Goal: Check status: Check status

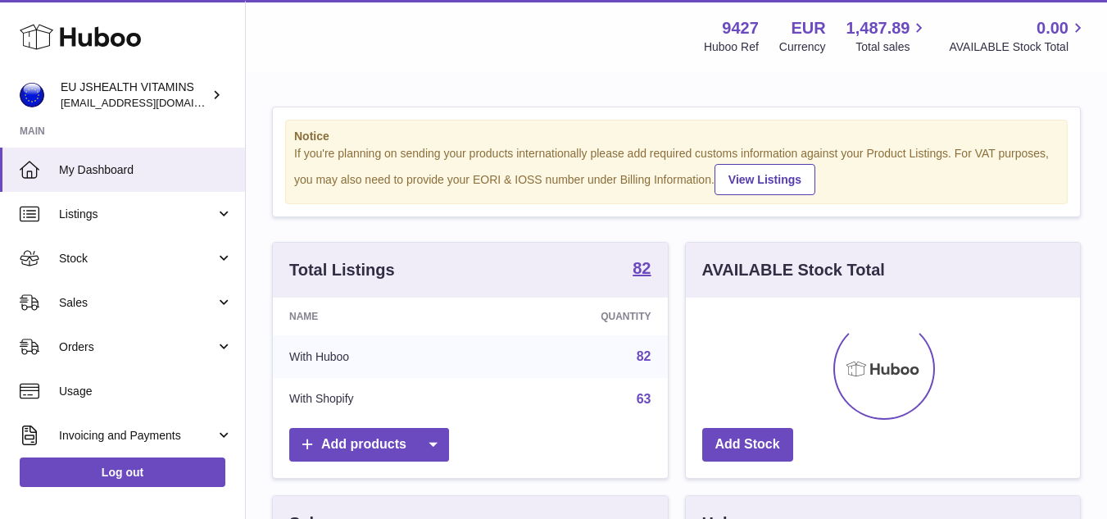
scroll to position [256, 394]
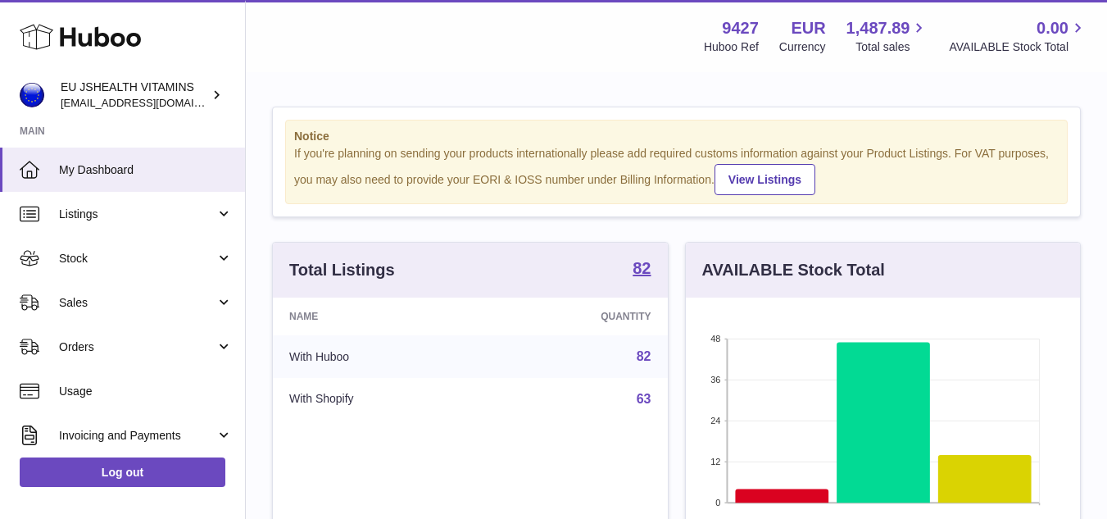
click at [293, 59] on div "Menu Huboo 9427 Huboo Ref EUR Currency 1,487.89 Total sales 0.00 AVAILABLE Stoc…" at bounding box center [676, 36] width 861 height 72
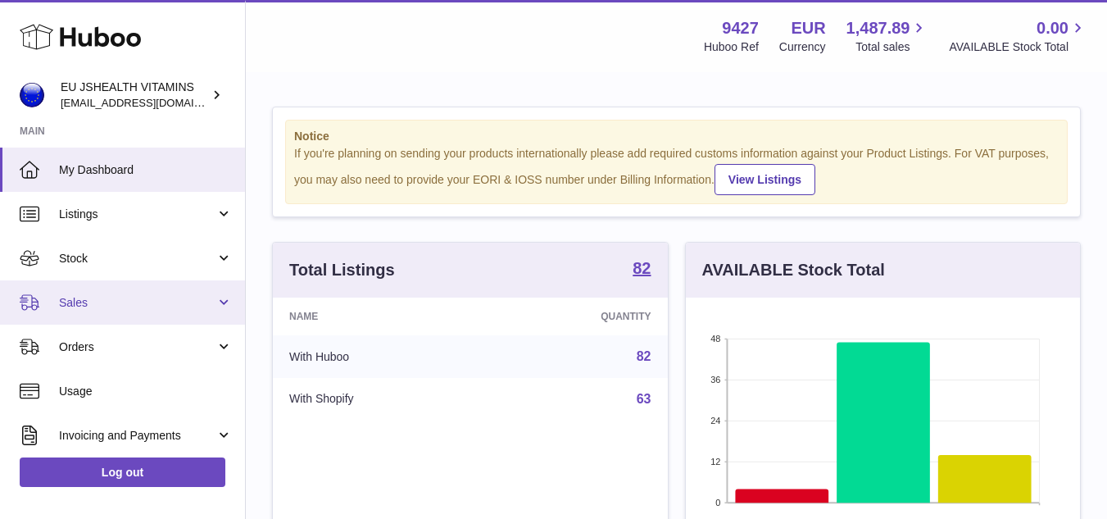
click at [105, 306] on span "Sales" at bounding box center [137, 303] width 156 height 16
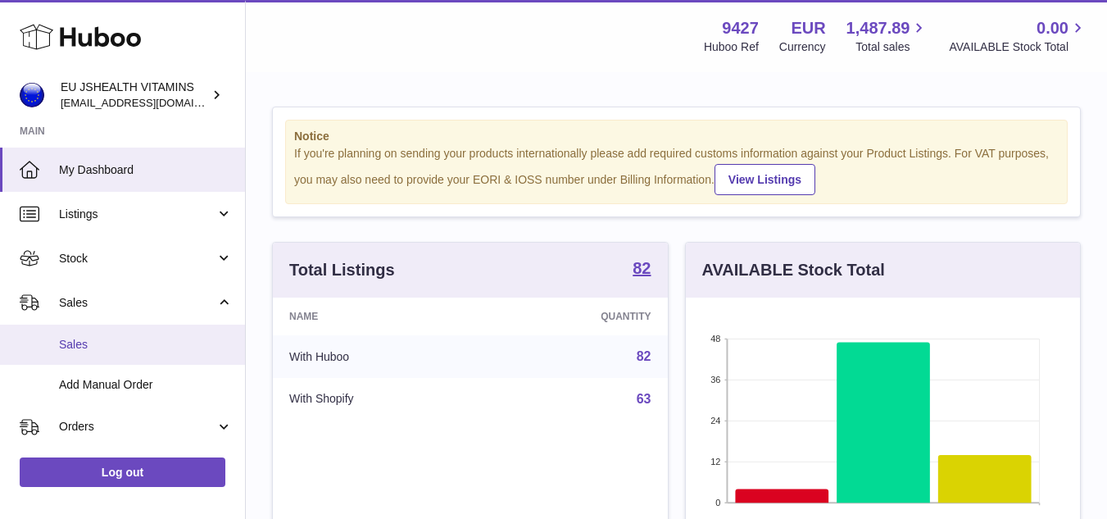
click at [111, 347] on span "Sales" at bounding box center [146, 345] width 174 height 16
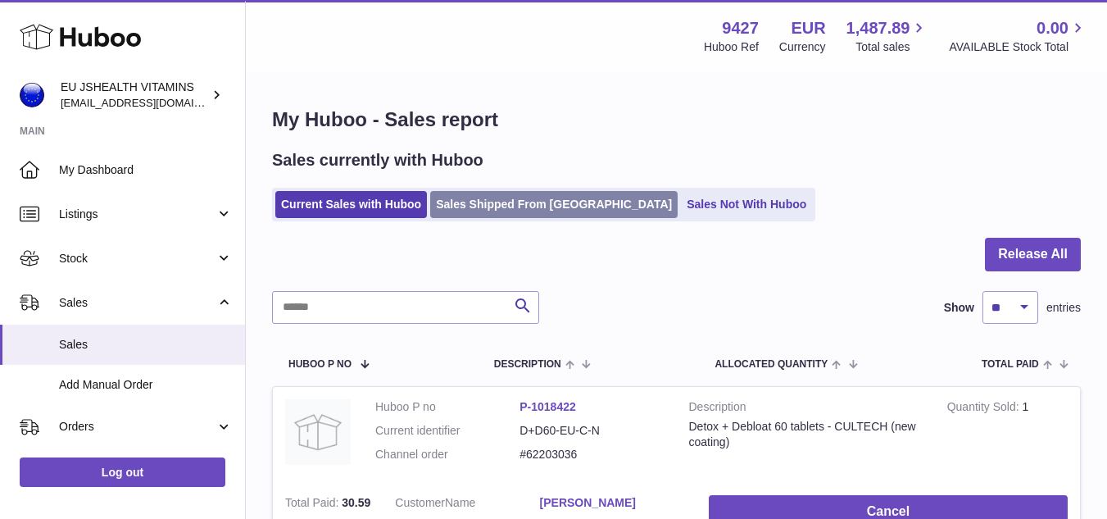
click at [519, 198] on link "Sales Shipped From [GEOGRAPHIC_DATA]" at bounding box center [553, 204] width 247 height 27
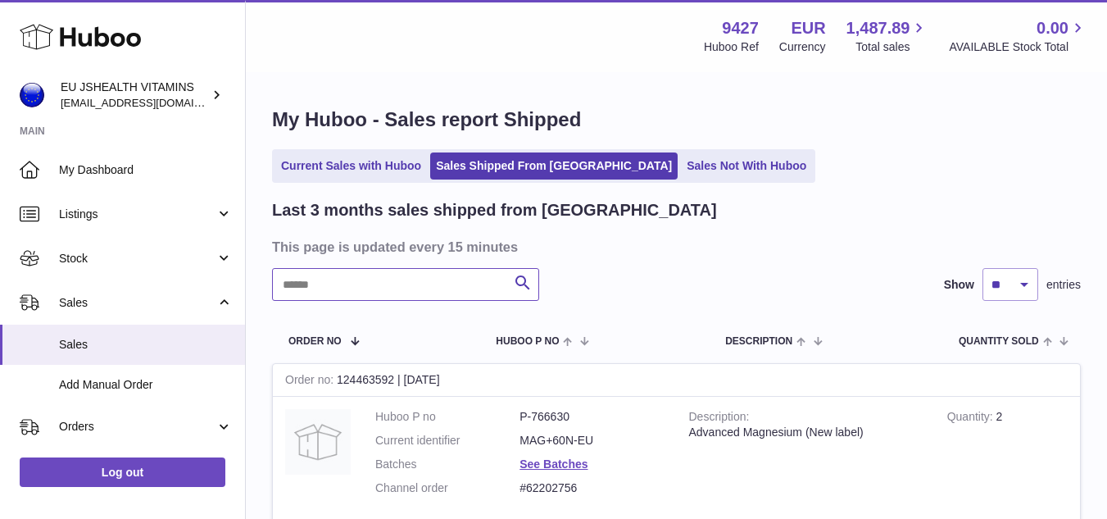
click at [496, 284] on input "text" at bounding box center [405, 284] width 267 height 33
paste input "*********"
type input "*********"
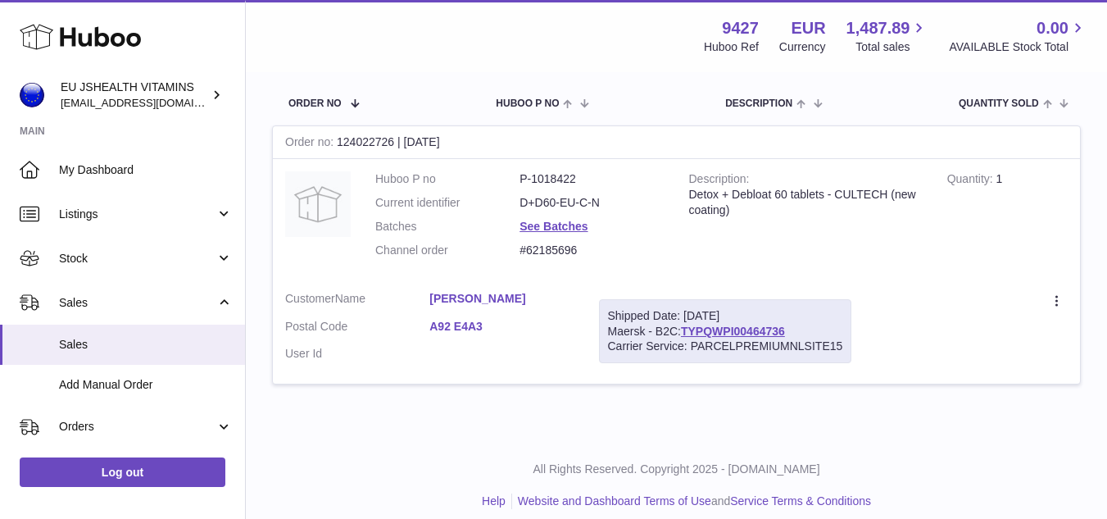
scroll to position [246, 0]
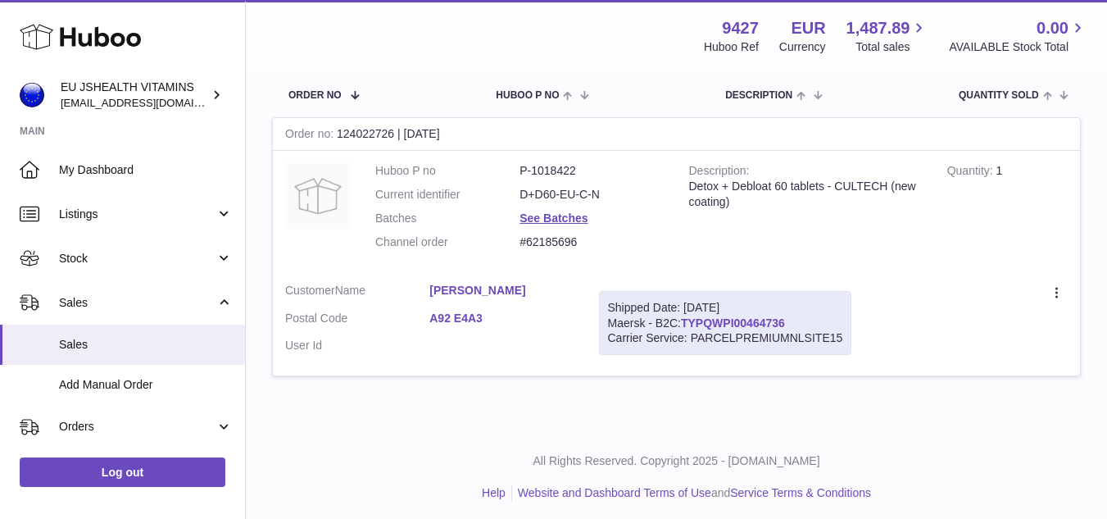
click at [746, 320] on link "TYPQWPI00464736" at bounding box center [733, 322] width 104 height 13
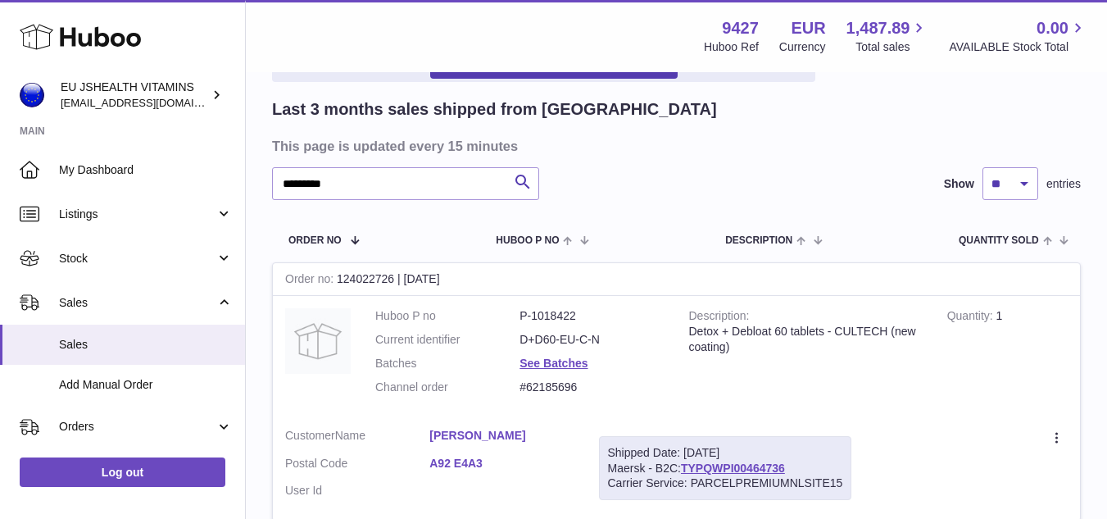
scroll to position [82, 0]
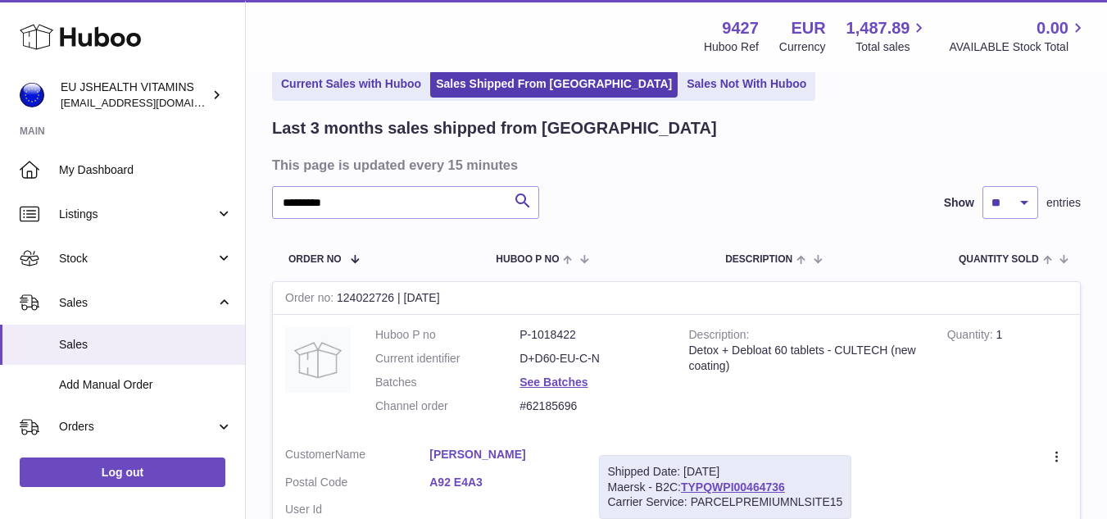
click at [302, 36] on div "Menu Huboo 9427 Huboo Ref EUR Currency 1,487.89 Total sales 0.00 AVAILABLE Stoc…" at bounding box center [676, 36] width 822 height 38
click at [494, 200] on input "*********" at bounding box center [405, 202] width 267 height 33
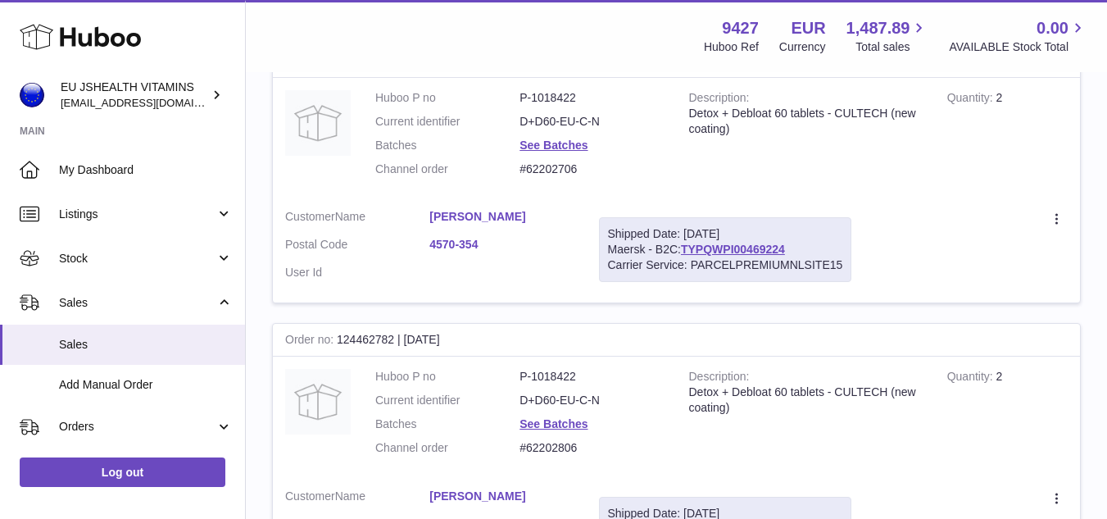
scroll to position [2803, 0]
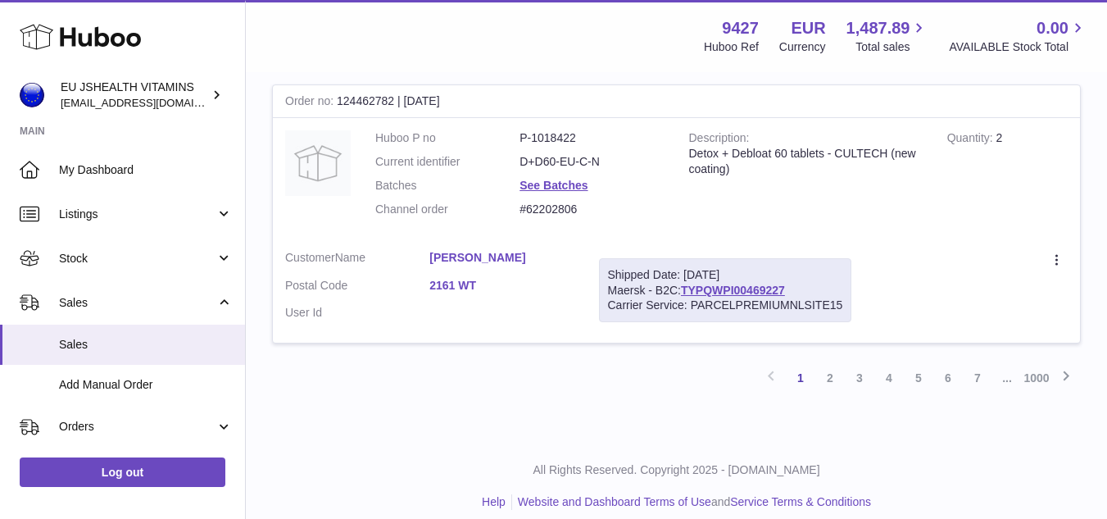
click at [354, 85] on div "Order no 124462782 | [DATE]" at bounding box center [676, 101] width 807 height 33
click at [952, 367] on link "6" at bounding box center [947, 377] width 29 height 29
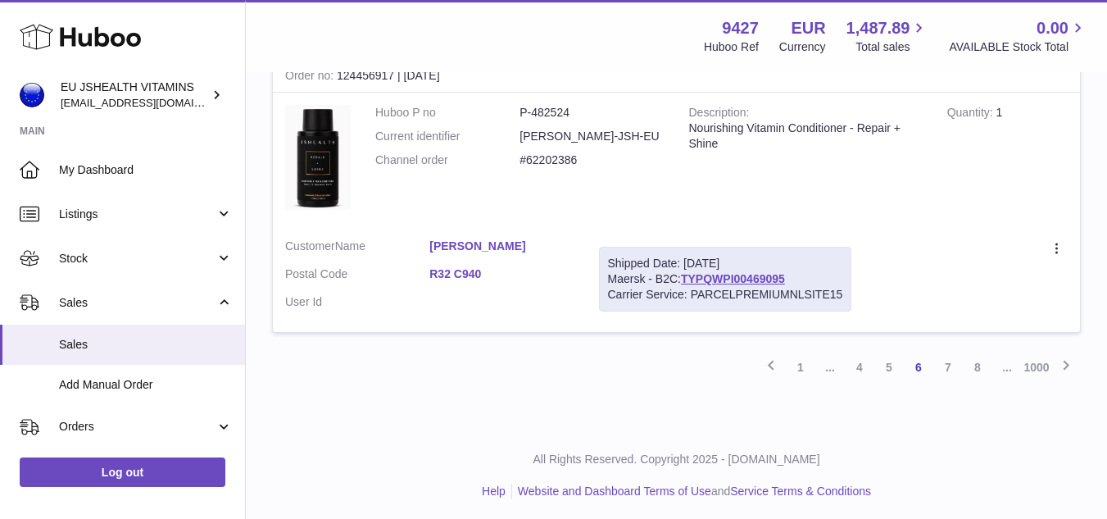
scroll to position [2770, 0]
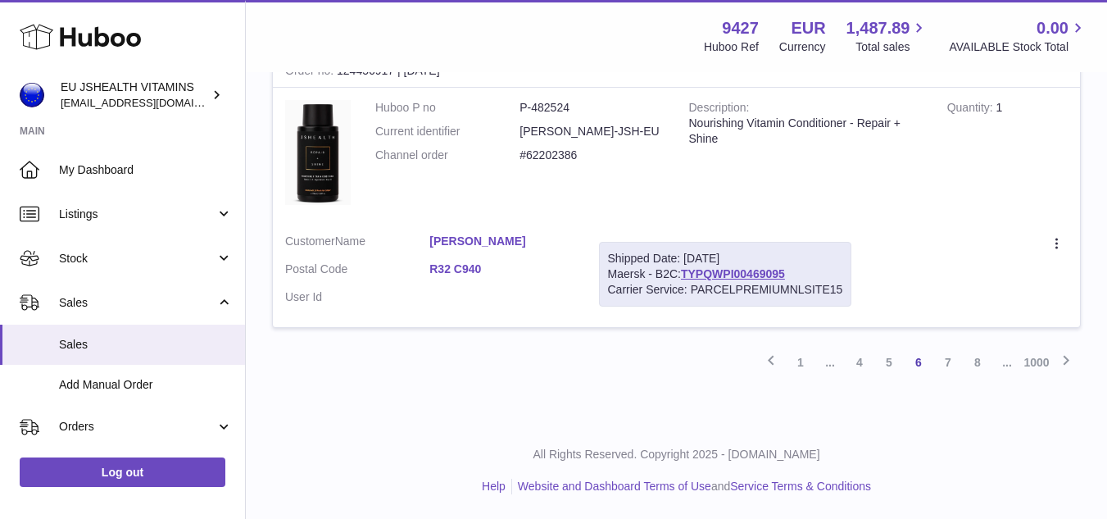
click at [1007, 368] on span "..." at bounding box center [1006, 361] width 29 height 29
click at [972, 360] on link "8" at bounding box center [977, 361] width 29 height 29
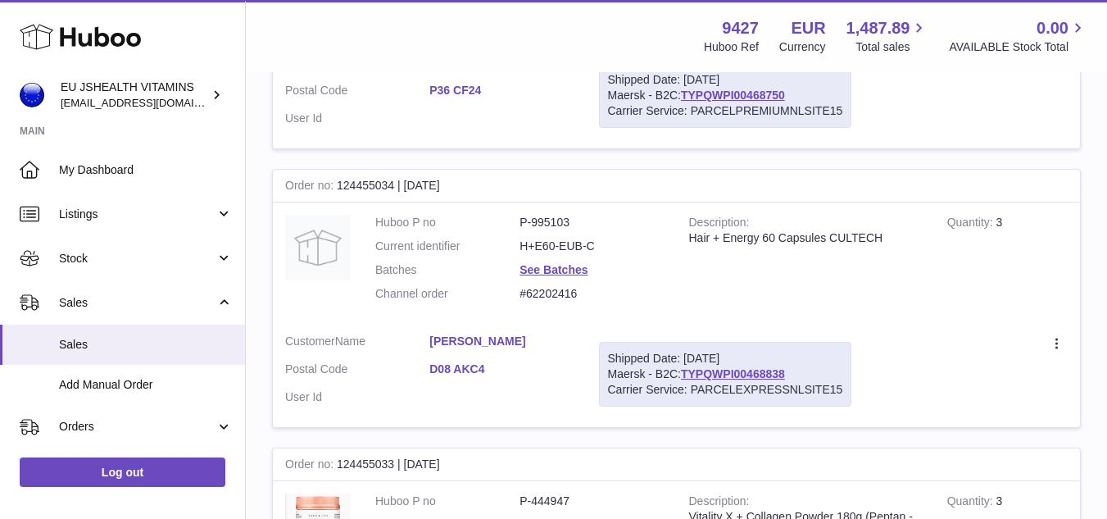
scroll to position [2757, 0]
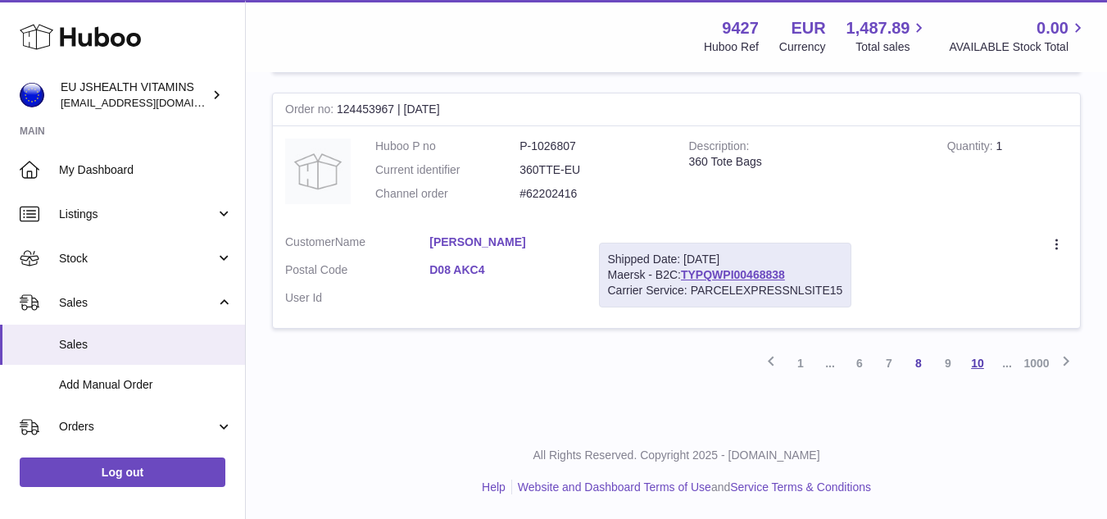
click at [976, 369] on link "10" at bounding box center [977, 362] width 29 height 29
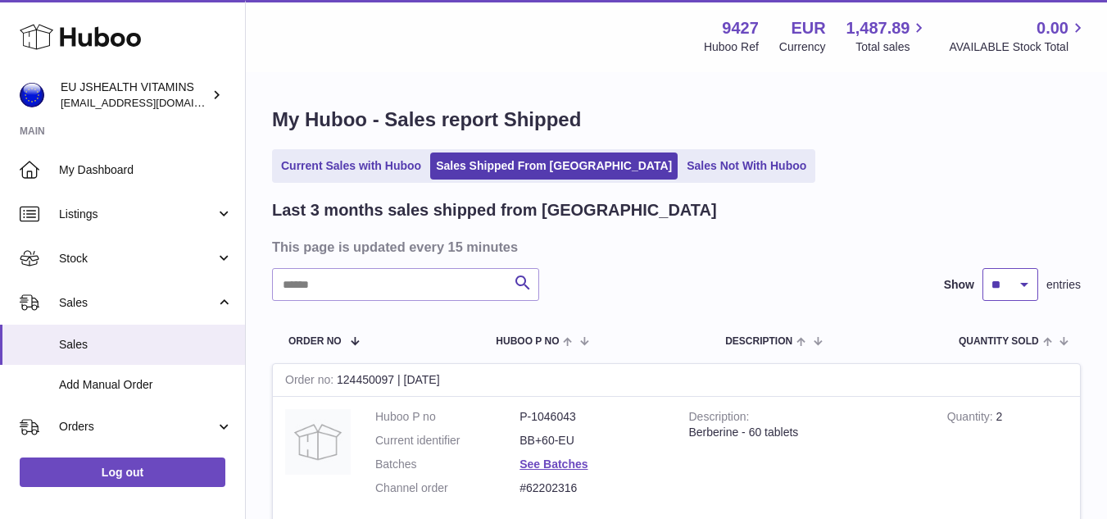
click at [1002, 285] on select "** ** **" at bounding box center [1010, 284] width 56 height 33
select select "**"
click at [982, 268] on select "** ** **" at bounding box center [1010, 284] width 56 height 33
click at [1001, 292] on select "** ** **" at bounding box center [1010, 284] width 56 height 33
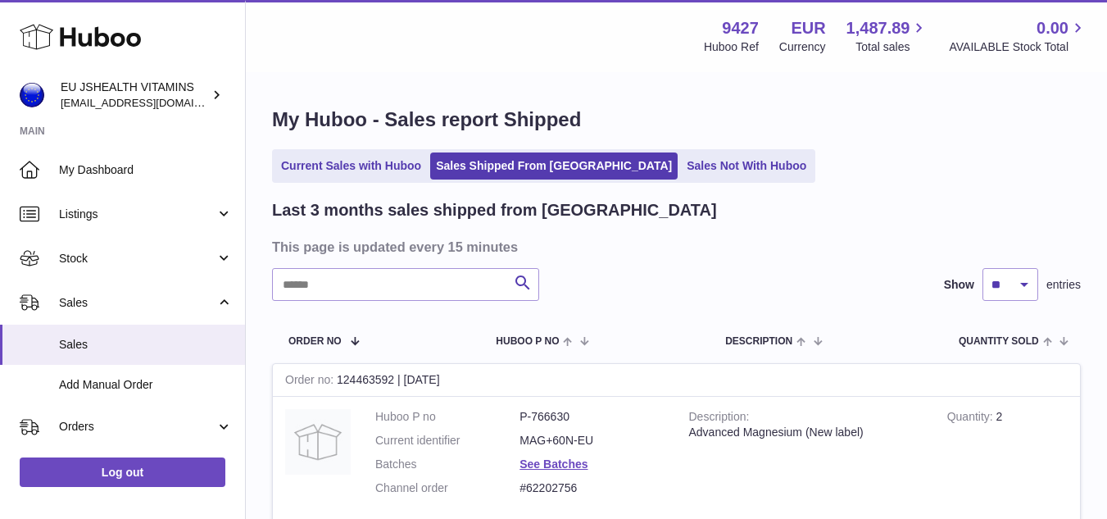
click at [1022, 158] on div "Current Sales with Huboo Sales Shipped From [GEOGRAPHIC_DATA] Sales Not With Hu…" at bounding box center [676, 166] width 809 height 34
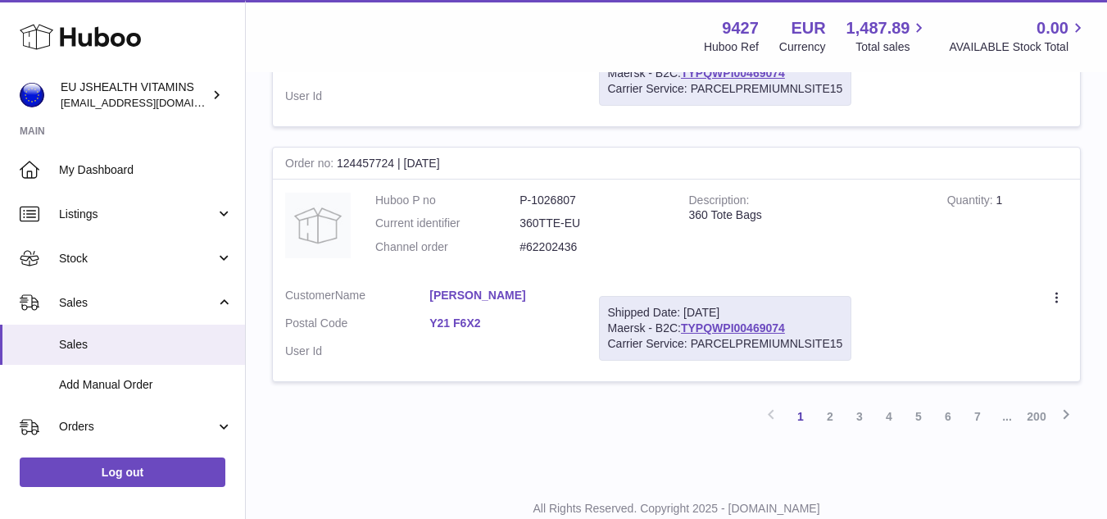
scroll to position [13893, 0]
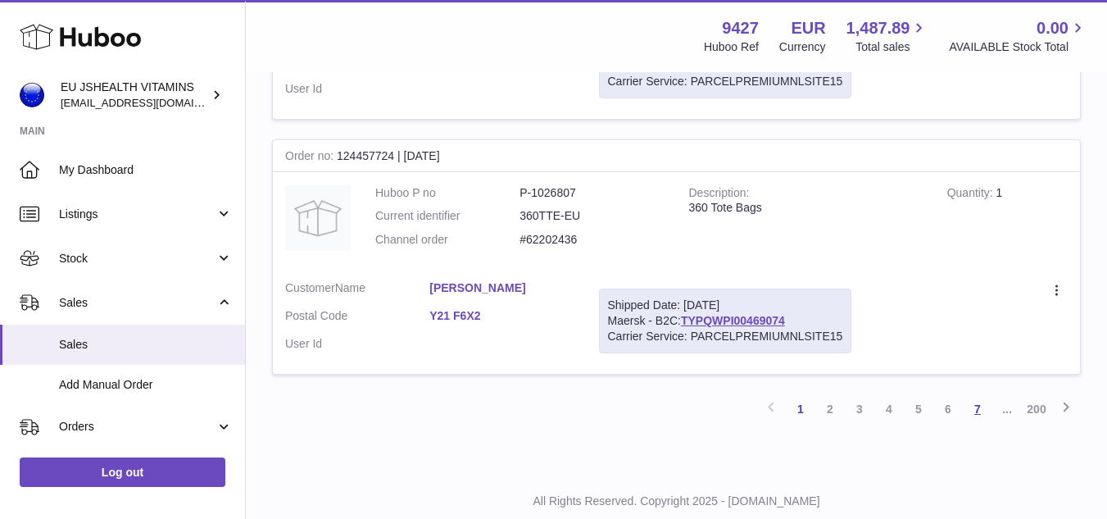
click at [985, 394] on link "7" at bounding box center [977, 408] width 29 height 29
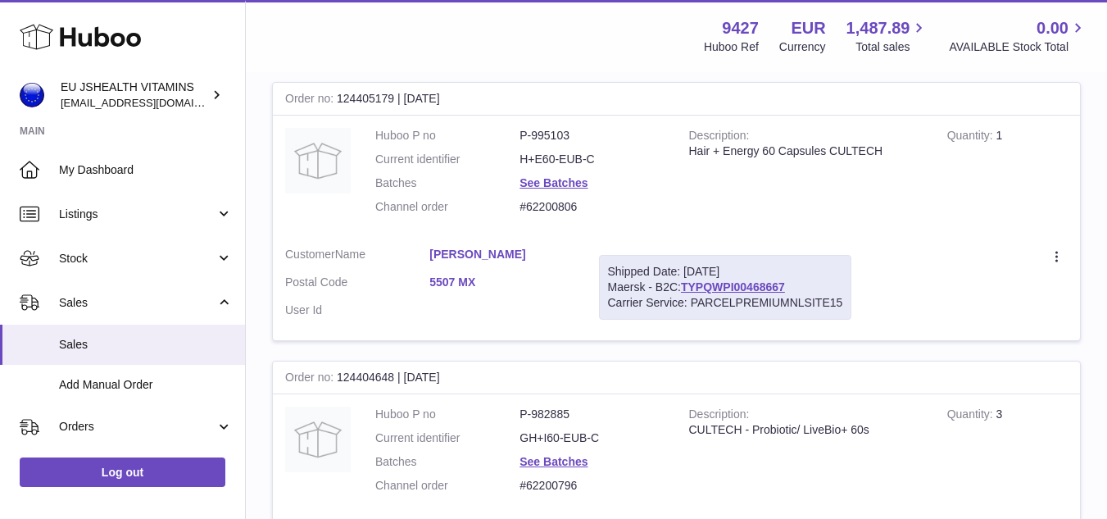
scroll to position [13826, 0]
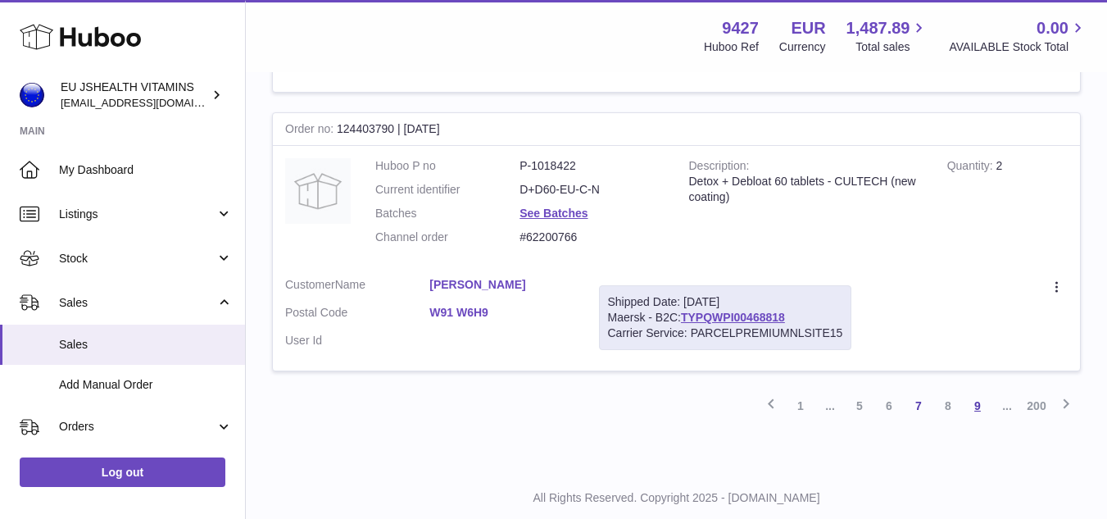
click at [977, 391] on link "9" at bounding box center [977, 405] width 29 height 29
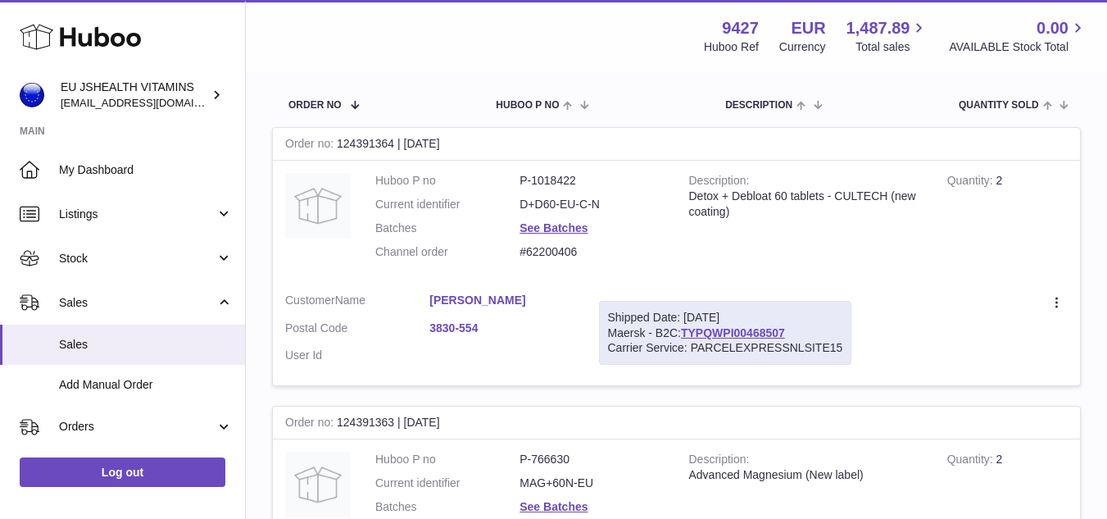
scroll to position [238, 0]
click at [728, 330] on link "TYPQWPI00468507" at bounding box center [733, 330] width 104 height 13
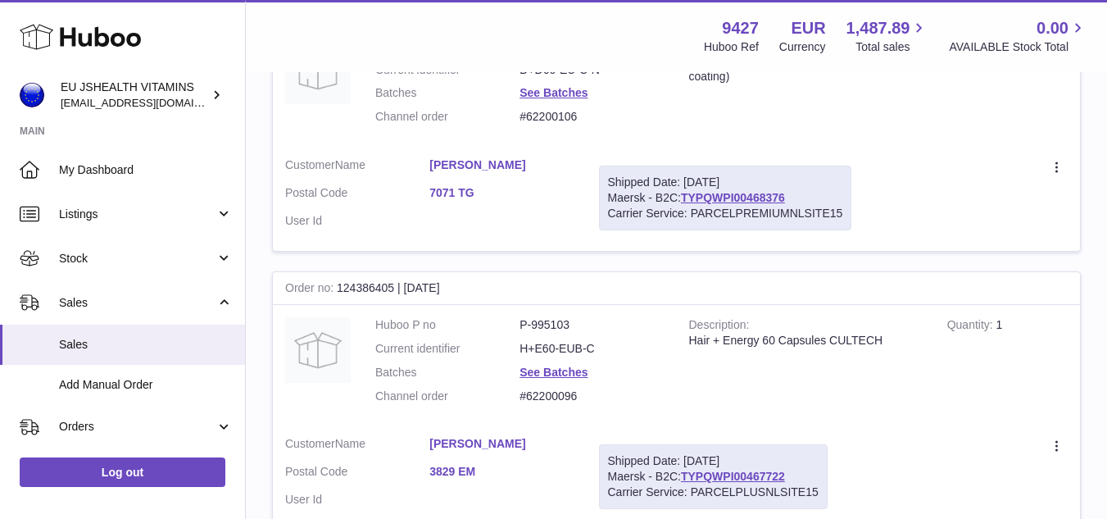
scroll to position [13773, 0]
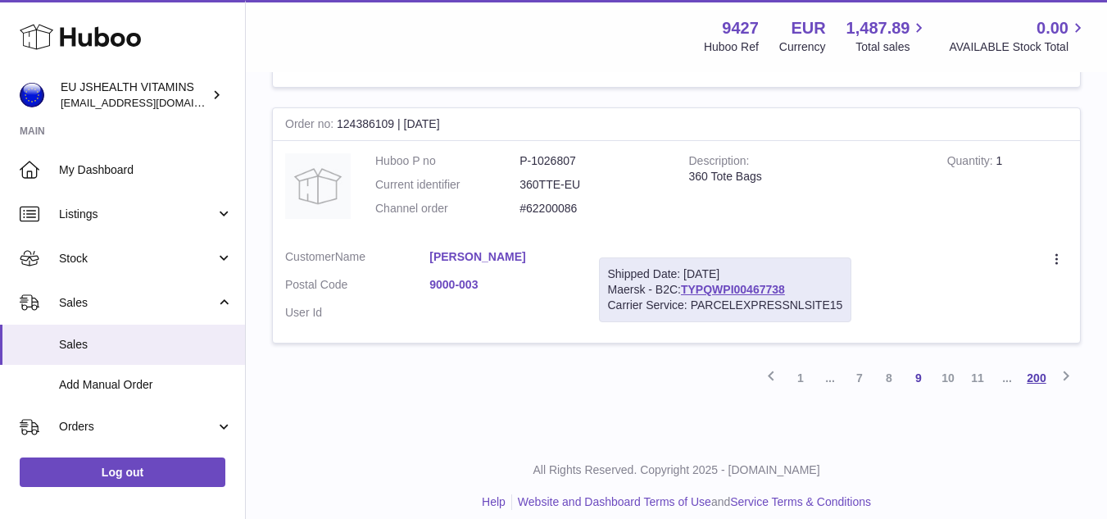
click at [1037, 364] on link "200" at bounding box center [1036, 377] width 29 height 29
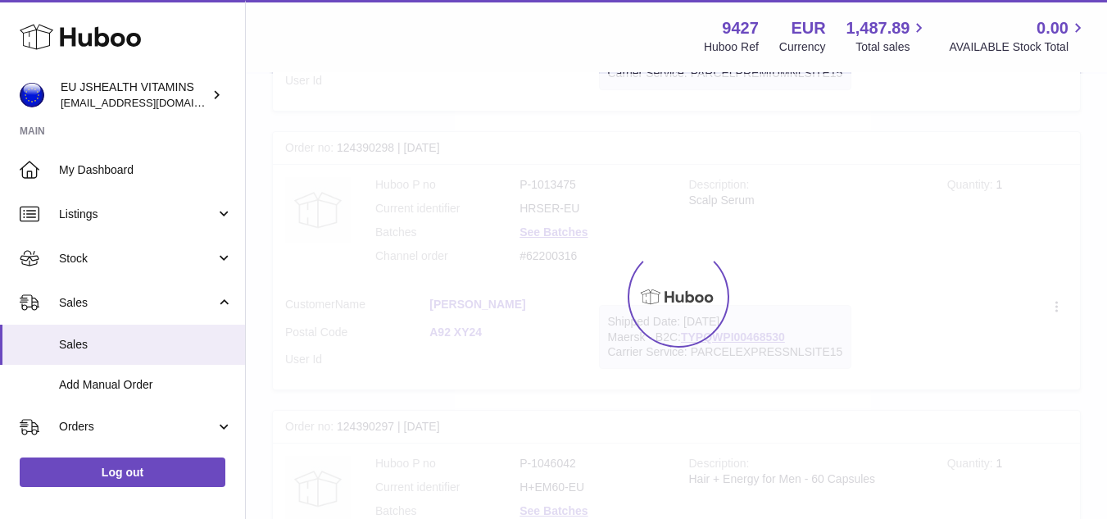
scroll to position [74, 0]
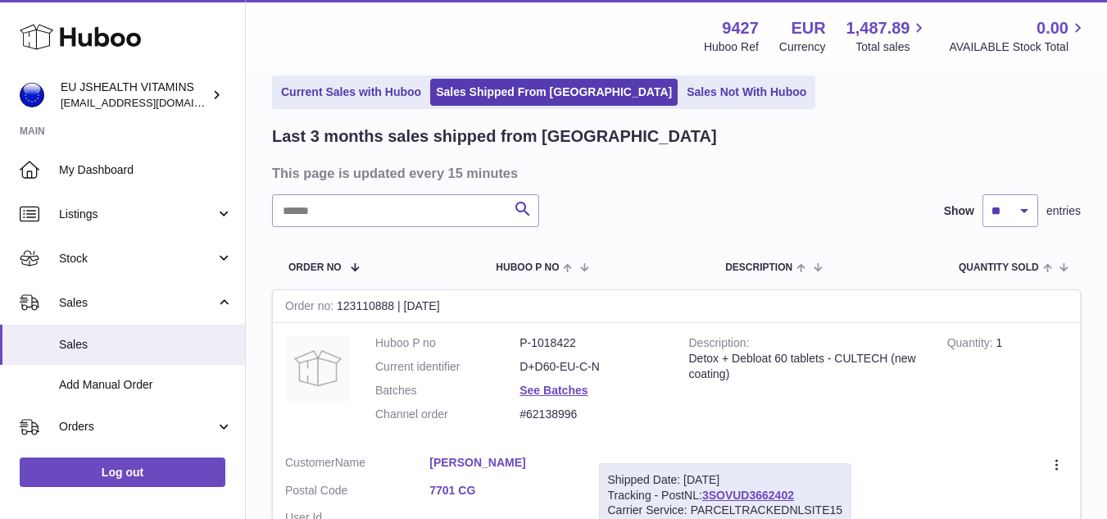
click at [359, 305] on div "Order no 123110888 | [DATE]" at bounding box center [676, 306] width 807 height 33
copy div "no 123110888"
click at [432, 304] on div "Order no 123110888 | [DATE]" at bounding box center [676, 306] width 807 height 33
click at [374, 308] on div "Order no 123110888 | [DATE]" at bounding box center [676, 306] width 807 height 33
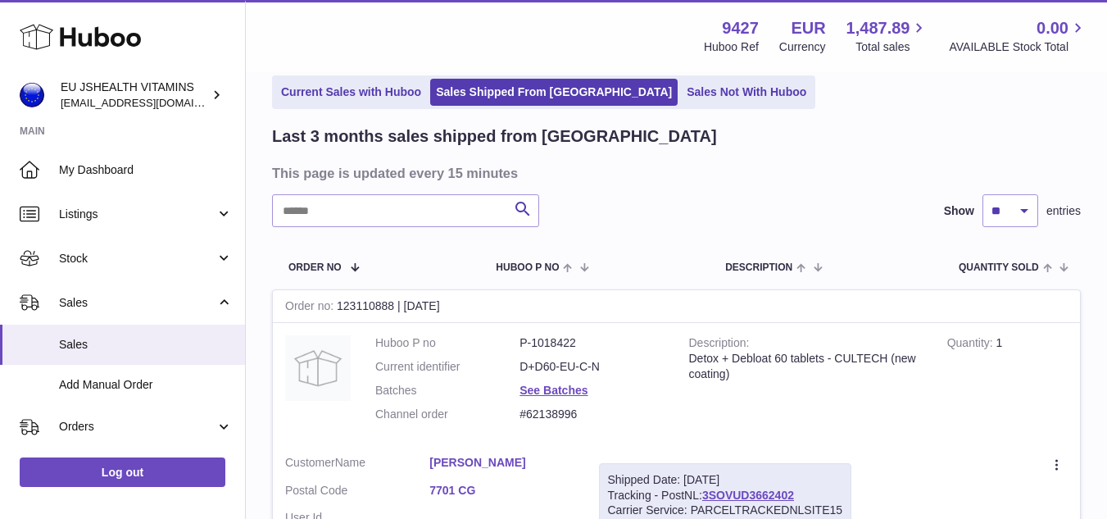
click at [374, 308] on div "Order no 123110888 | [DATE]" at bounding box center [676, 306] width 807 height 33
click at [871, 391] on td "Description Detox + Debloat 60 tablets - CULTECH (new coating)" at bounding box center [806, 383] width 258 height 120
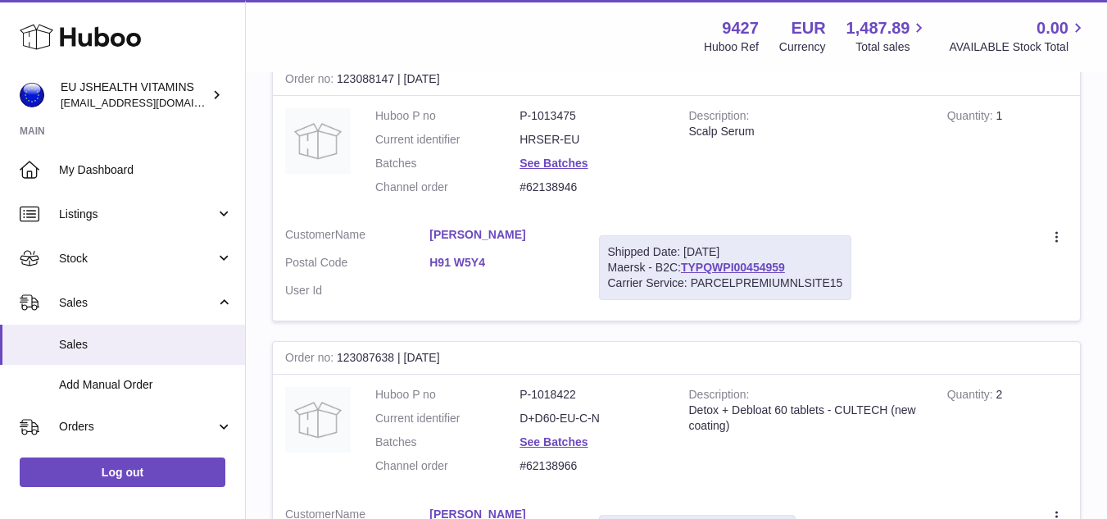
scroll to position [1139, 0]
click at [750, 271] on link "TYPQWPI00454959" at bounding box center [733, 265] width 104 height 13
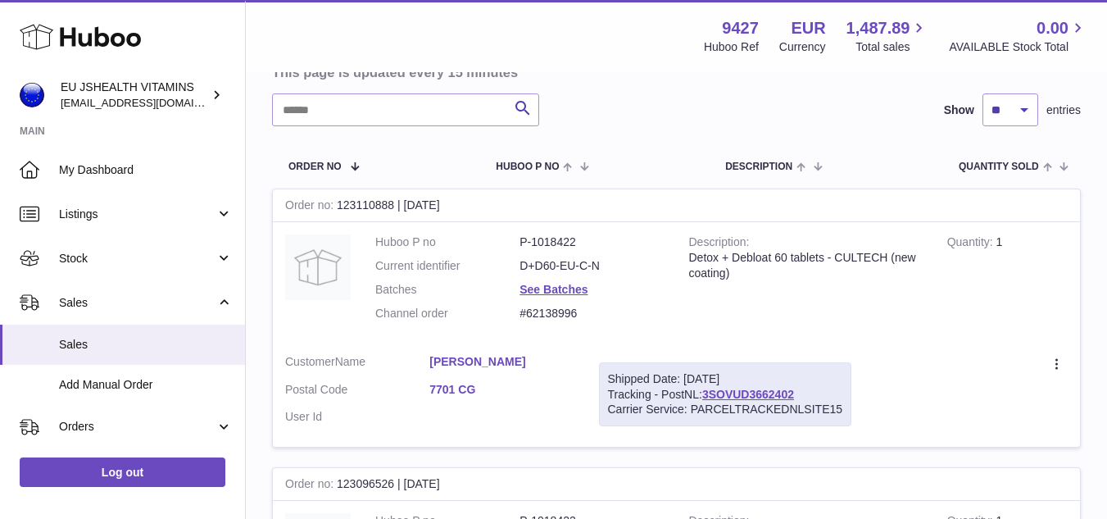
scroll to position [0, 0]
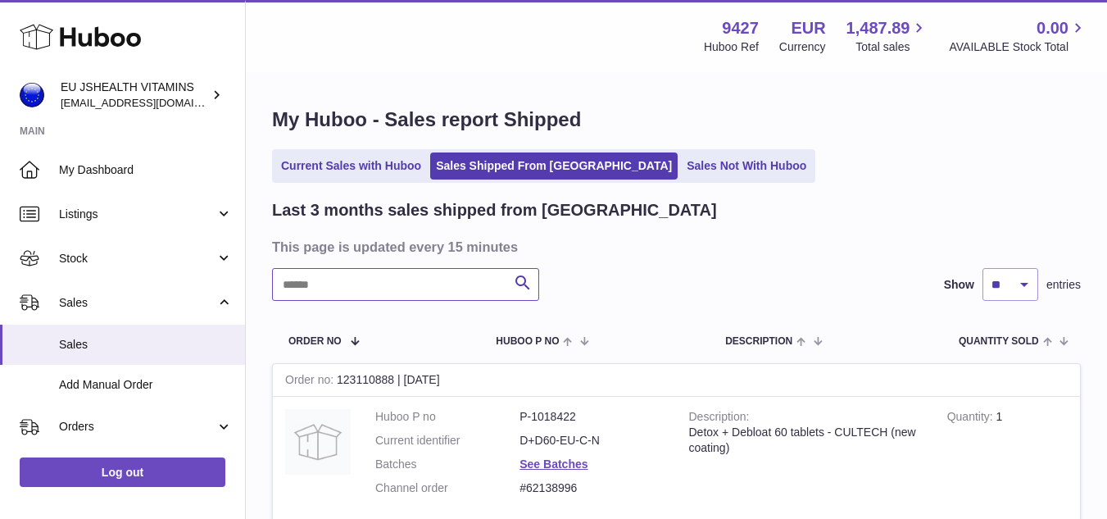
click at [497, 291] on input "text" at bounding box center [405, 284] width 267 height 33
paste input "*********"
type input "*********"
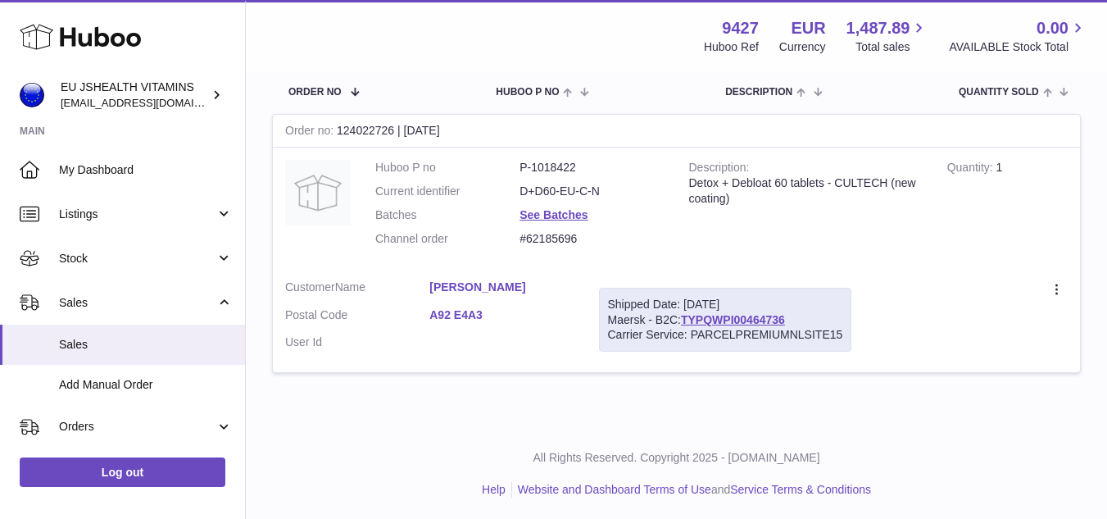
scroll to position [252, 0]
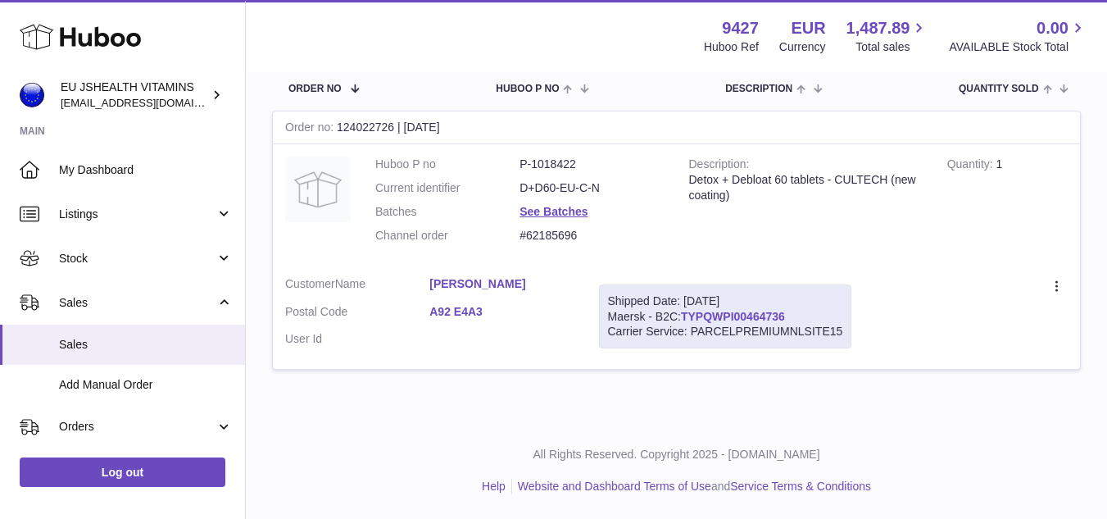
click at [756, 312] on link "TYPQWPI00464736" at bounding box center [733, 316] width 104 height 13
